Goal: Communication & Community: Answer question/provide support

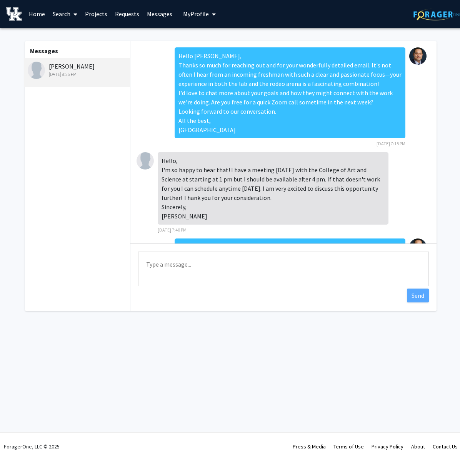
scroll to position [374, 0]
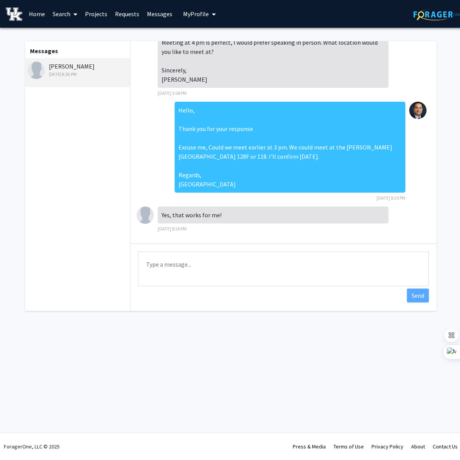
click at [179, 269] on textarea "Type a message" at bounding box center [283, 268] width 291 height 35
drag, startPoint x: 222, startPoint y: 271, endPoint x: 143, endPoint y: 264, distance: 79.2
click at [143, 264] on textarea "Great. See you [DATE]." at bounding box center [283, 268] width 291 height 35
click at [171, 266] on textarea "Great. See you [DATE]." at bounding box center [283, 268] width 291 height 35
click at [161, 265] on textarea "Great. See you [DATE]." at bounding box center [283, 268] width 291 height 35
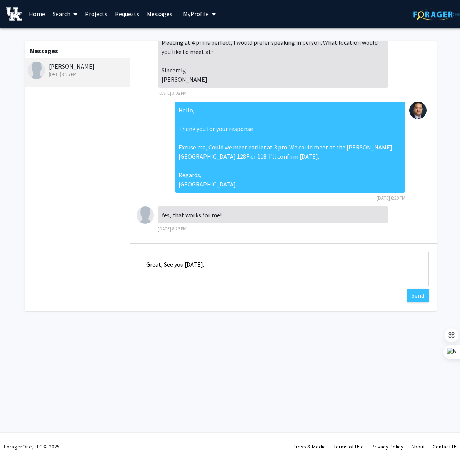
click at [213, 266] on textarea "Great, See you [DATE]." at bounding box center [283, 268] width 291 height 35
type textarea "Great, See you [DATE]!"
click at [415, 298] on button "Send" at bounding box center [418, 295] width 22 height 14
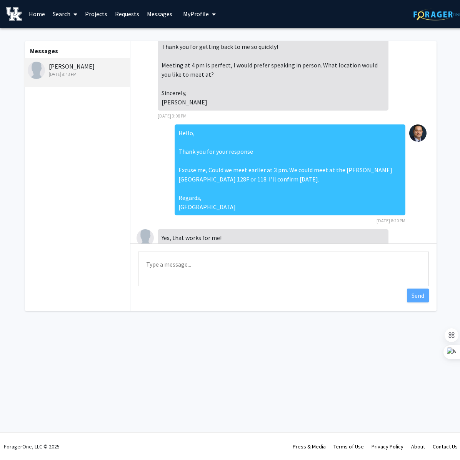
scroll to position [401, 0]
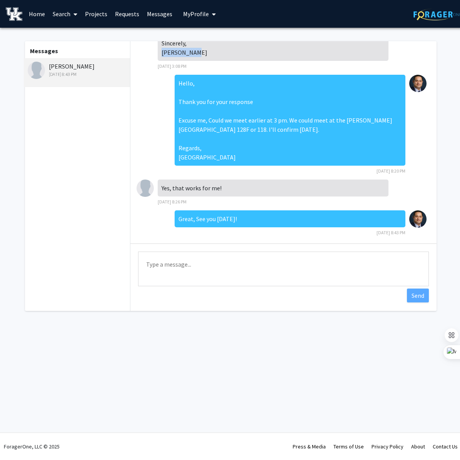
drag, startPoint x: 162, startPoint y: 53, endPoint x: 199, endPoint y: 54, distance: 36.2
click at [199, 54] on div "Hello, Thank you for getting back to me so quickly! Meeting at 4 pm is perfect,…" at bounding box center [273, 15] width 231 height 91
copy div "[PERSON_NAME]"
